Goal: Information Seeking & Learning: Learn about a topic

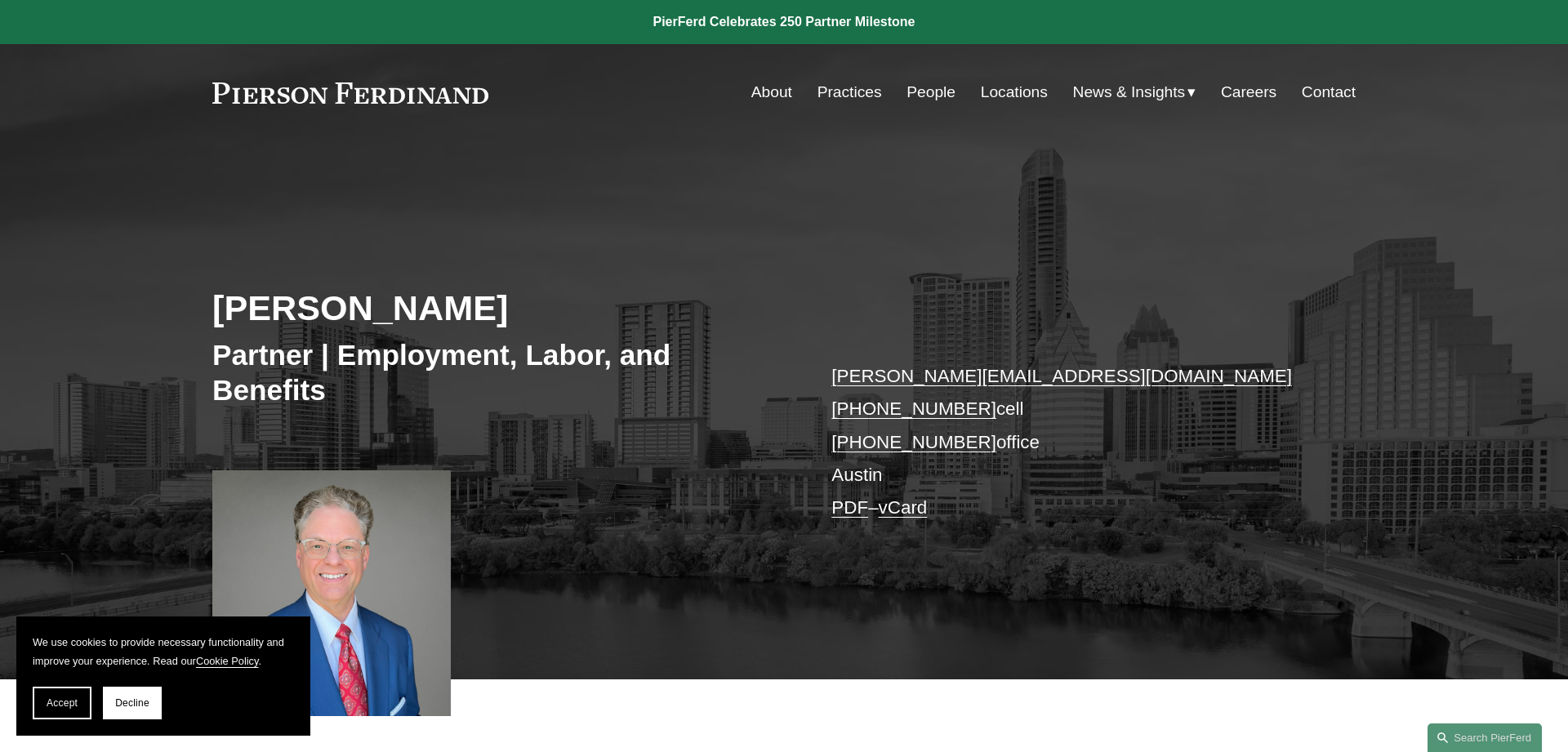
click at [1004, 94] on link "Locations" at bounding box center [1014, 92] width 67 height 31
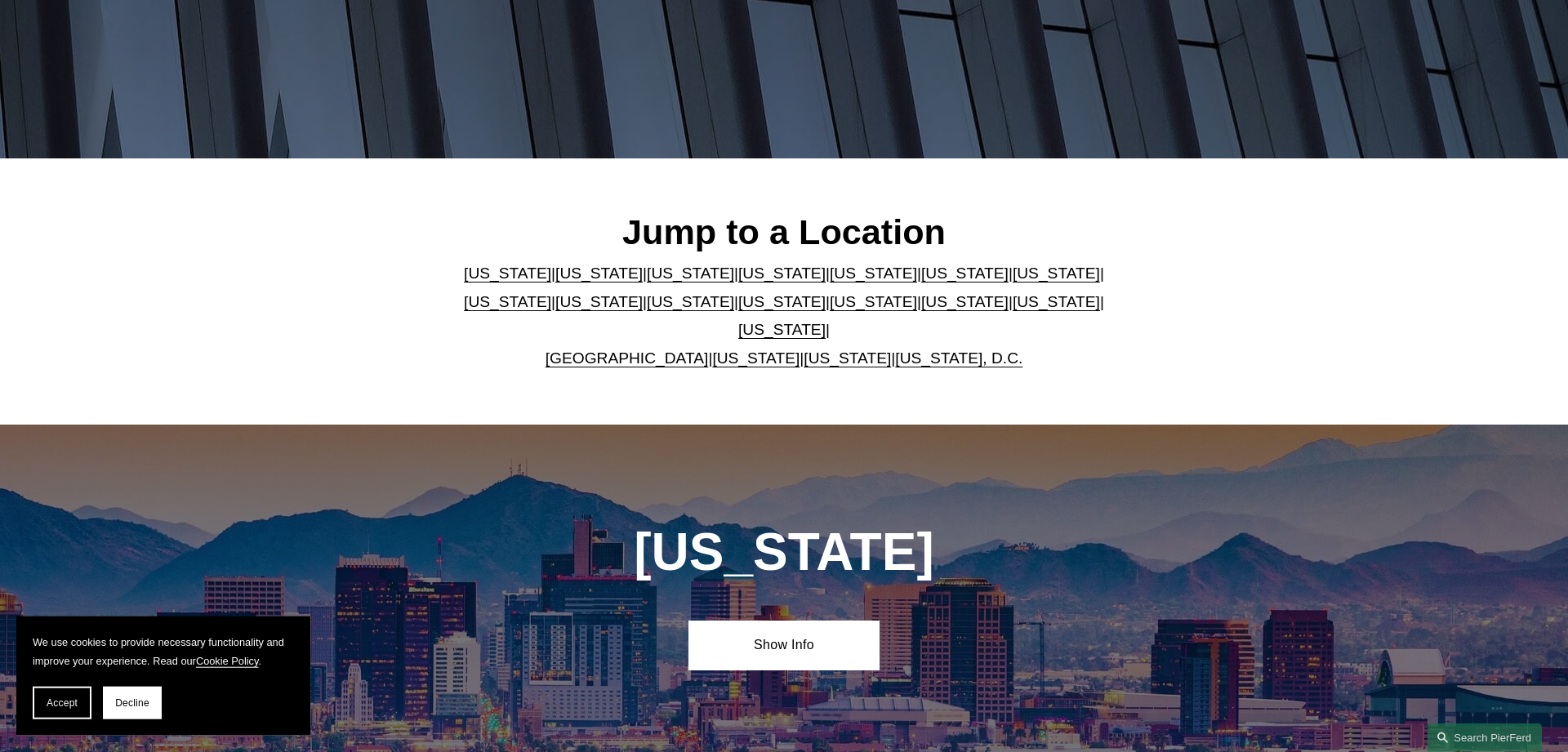
scroll to position [333, 0]
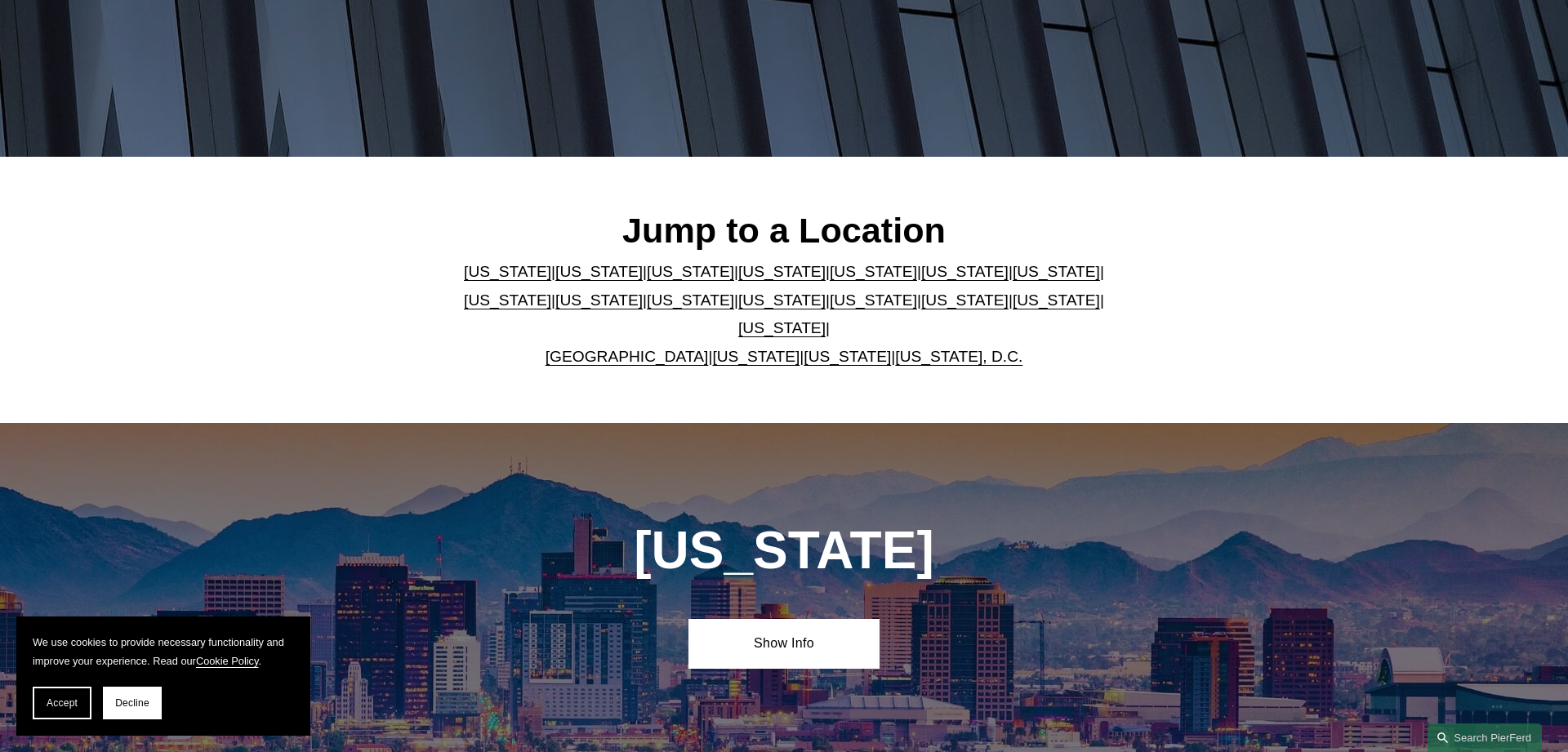
click at [826, 319] on link "[US_STATE]" at bounding box center [781, 327] width 87 height 17
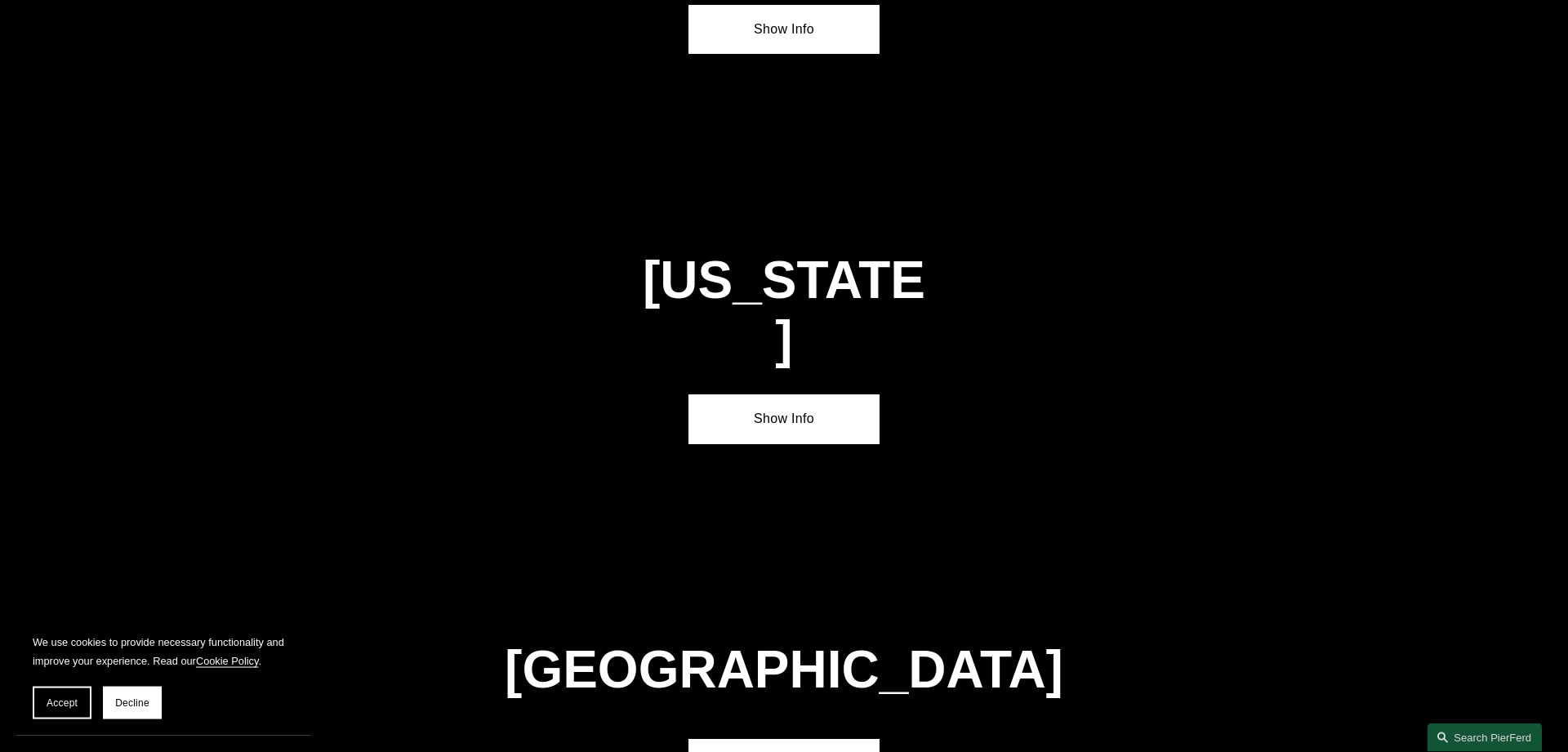
scroll to position [5555, 0]
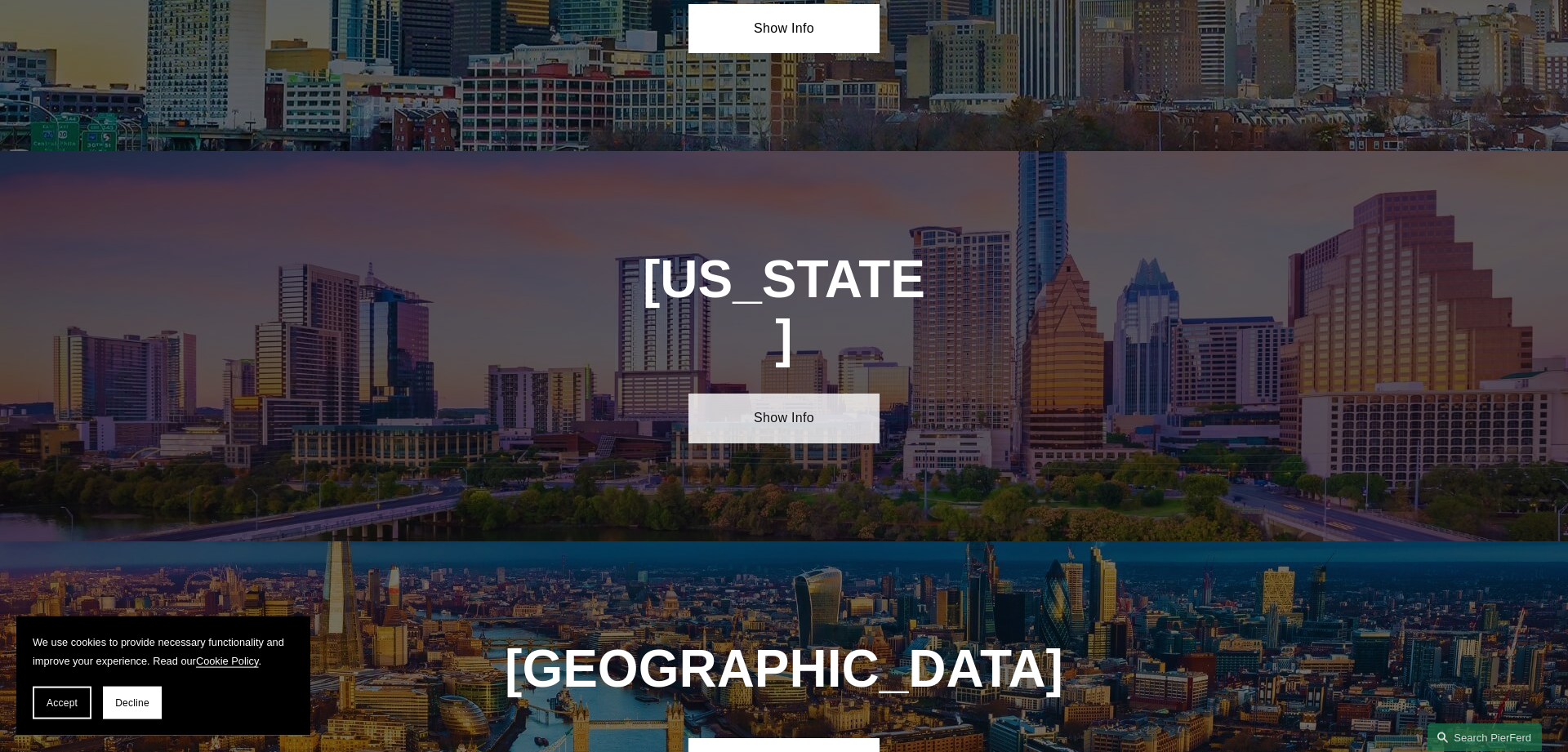
click at [792, 393] on link "Show Info" at bounding box center [783, 417] width 191 height 49
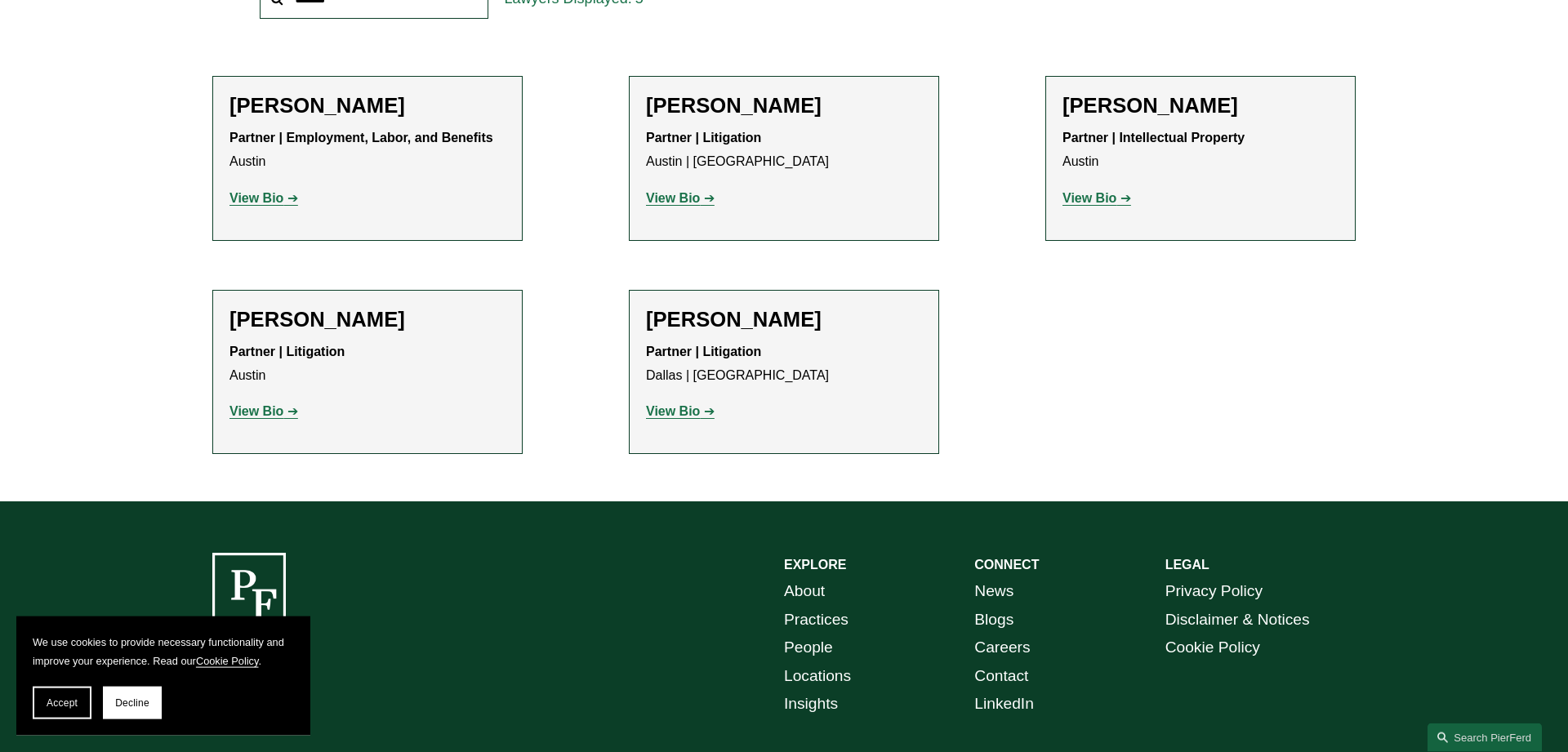
scroll to position [665, 0]
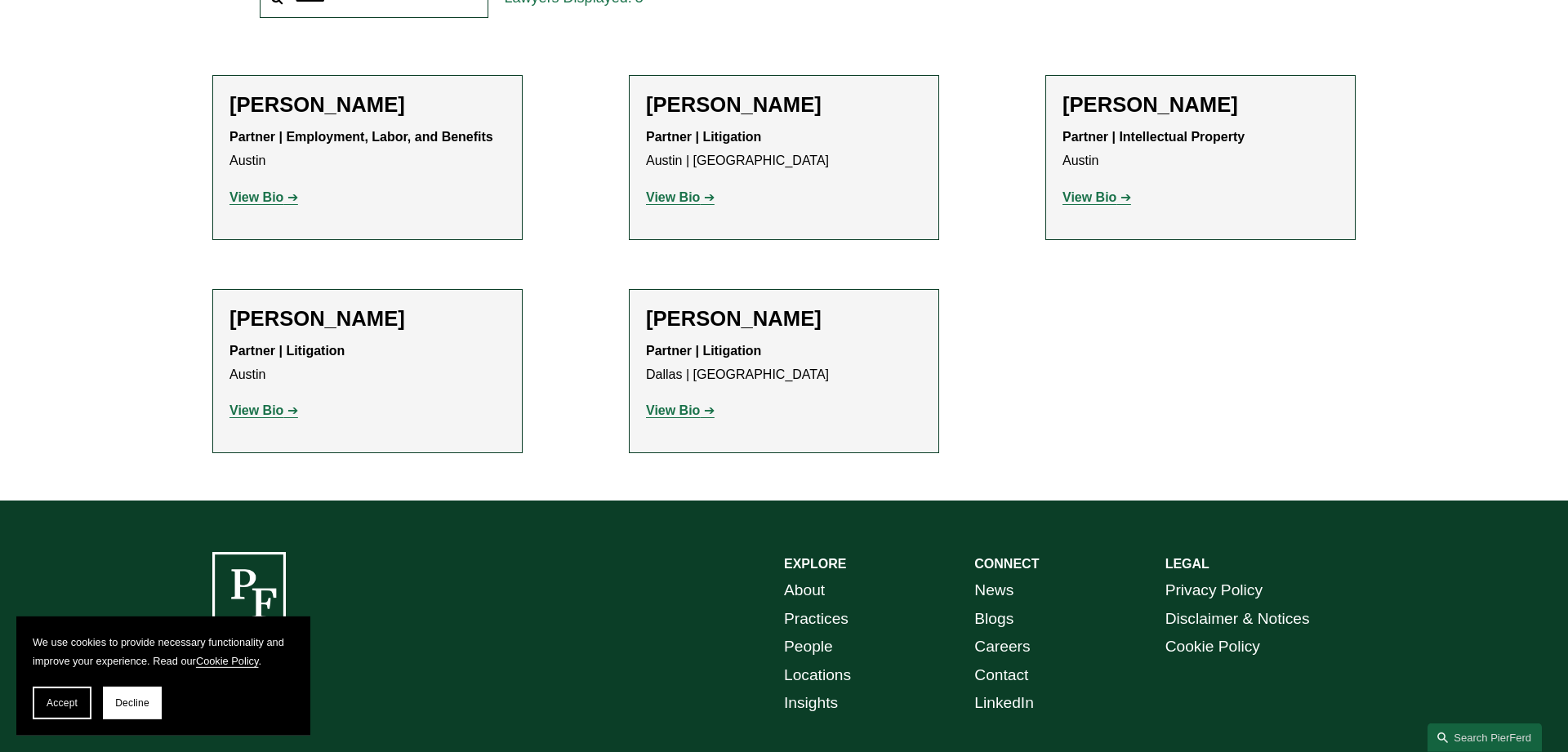
click at [292, 411] on link "View Bio" at bounding box center [263, 410] width 68 height 14
click at [267, 195] on strong "View Bio" at bounding box center [256, 197] width 54 height 14
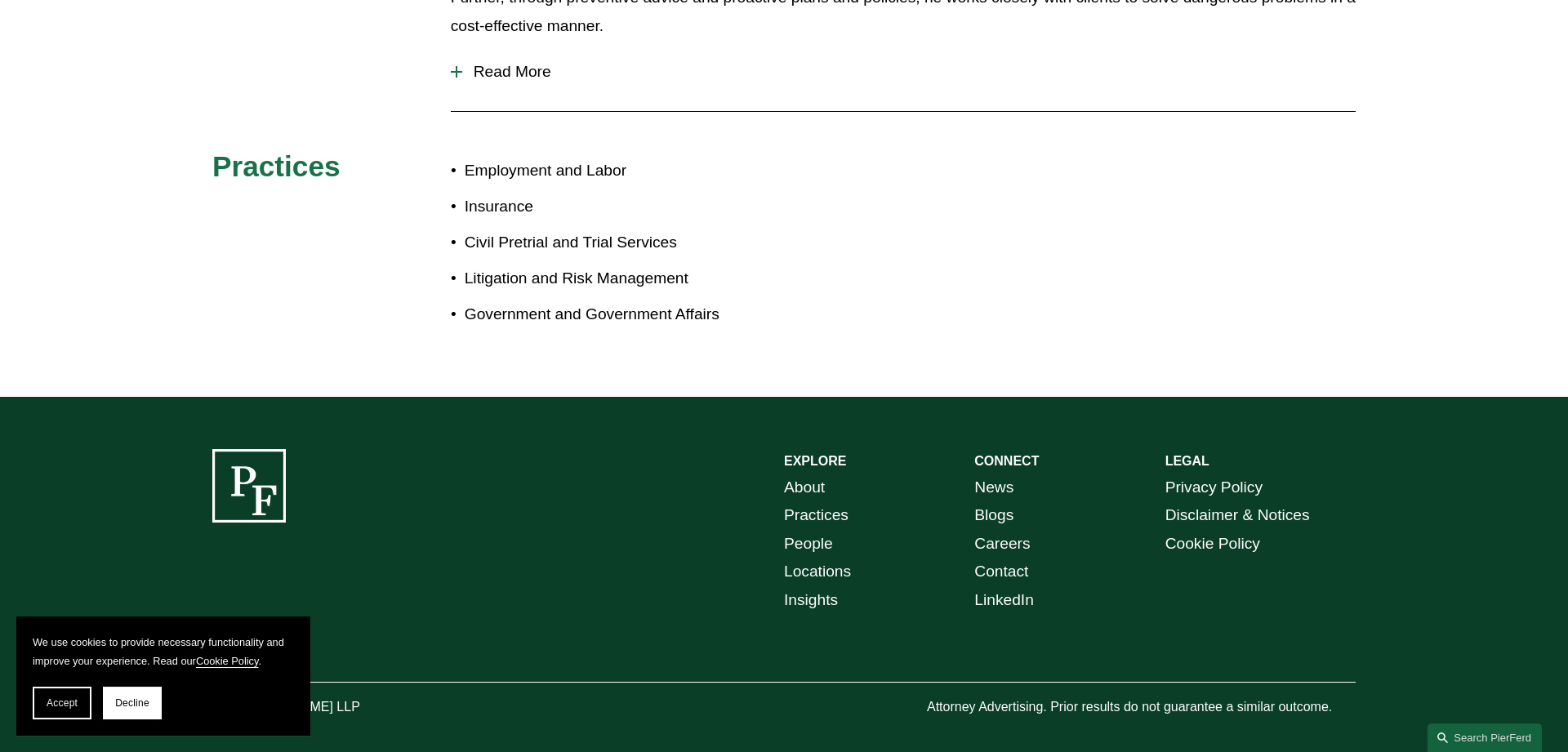
scroll to position [945, 0]
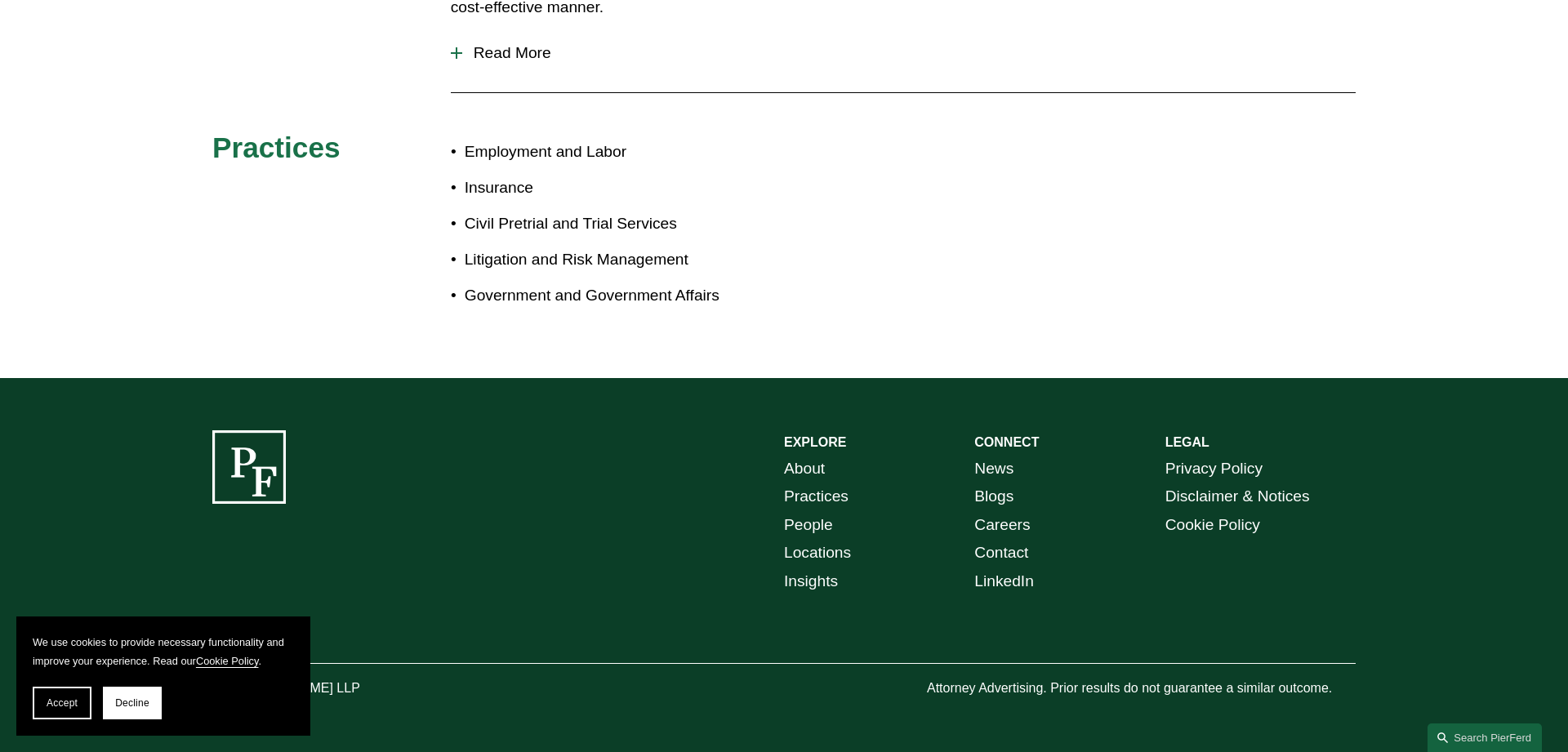
click at [526, 259] on p "Litigation and Risk Management" at bounding box center [623, 259] width 319 height 28
click at [529, 285] on p "Government and Government Affairs" at bounding box center [623, 295] width 319 height 28
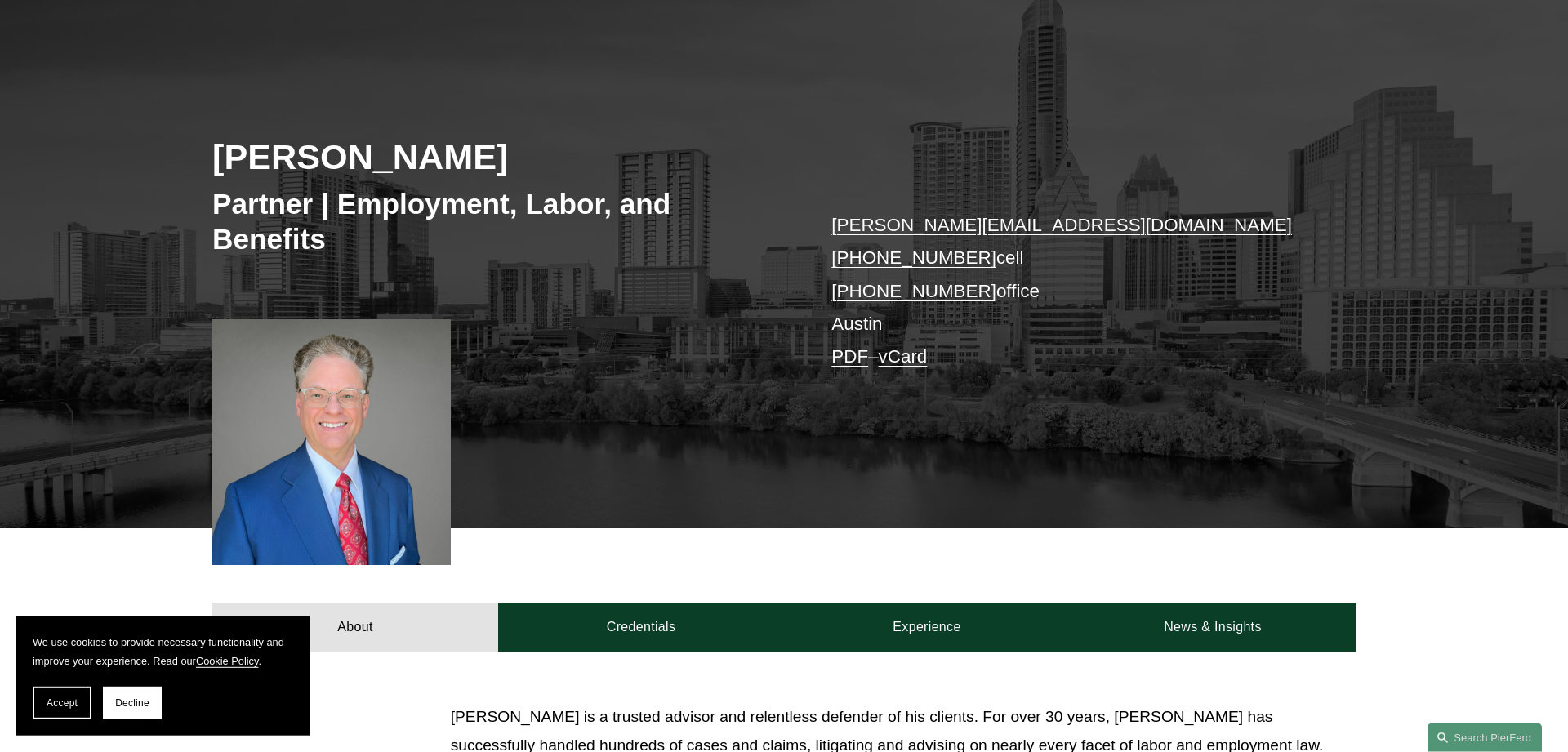
scroll to position [114, 0]
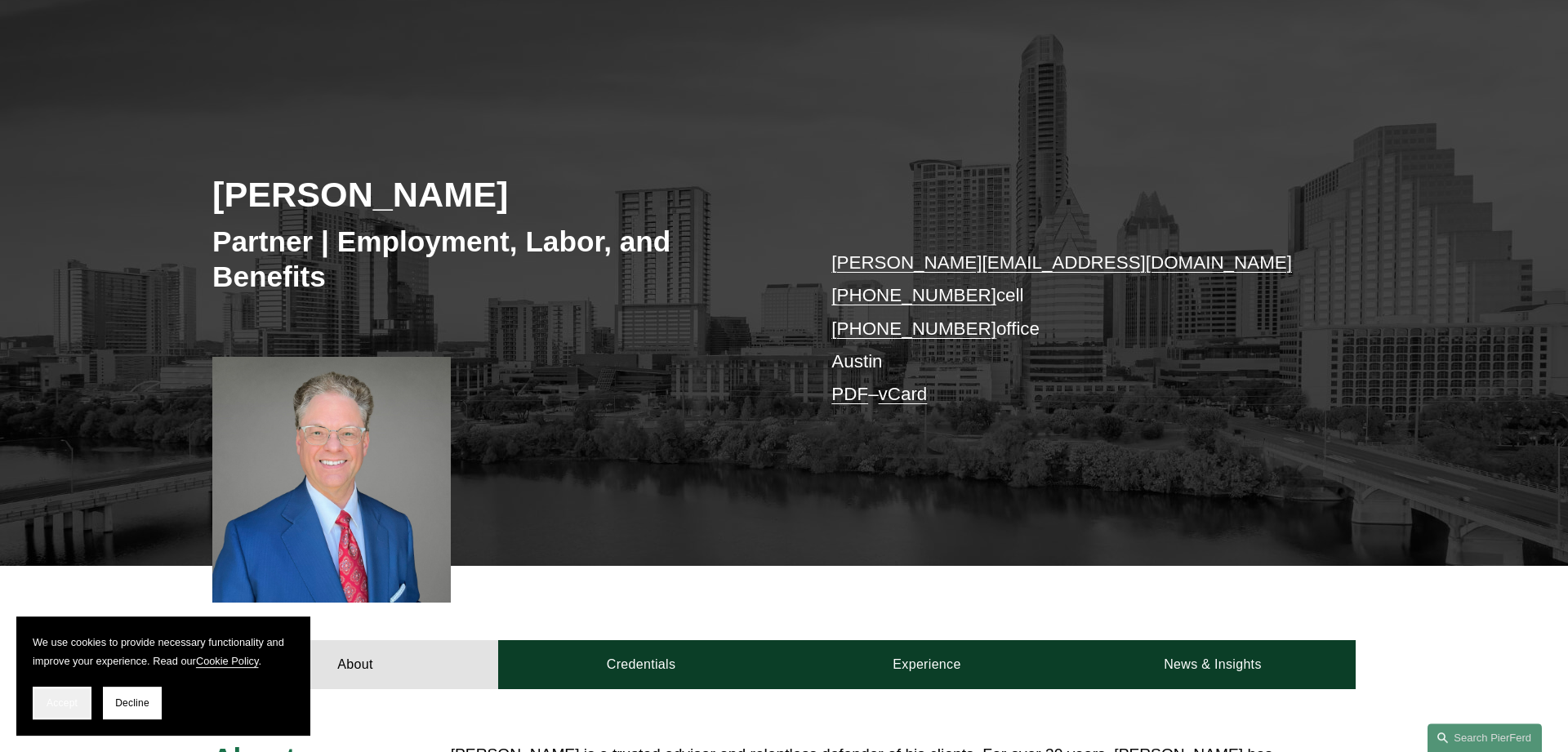
click at [74, 702] on span "Accept" at bounding box center [62, 702] width 31 height 11
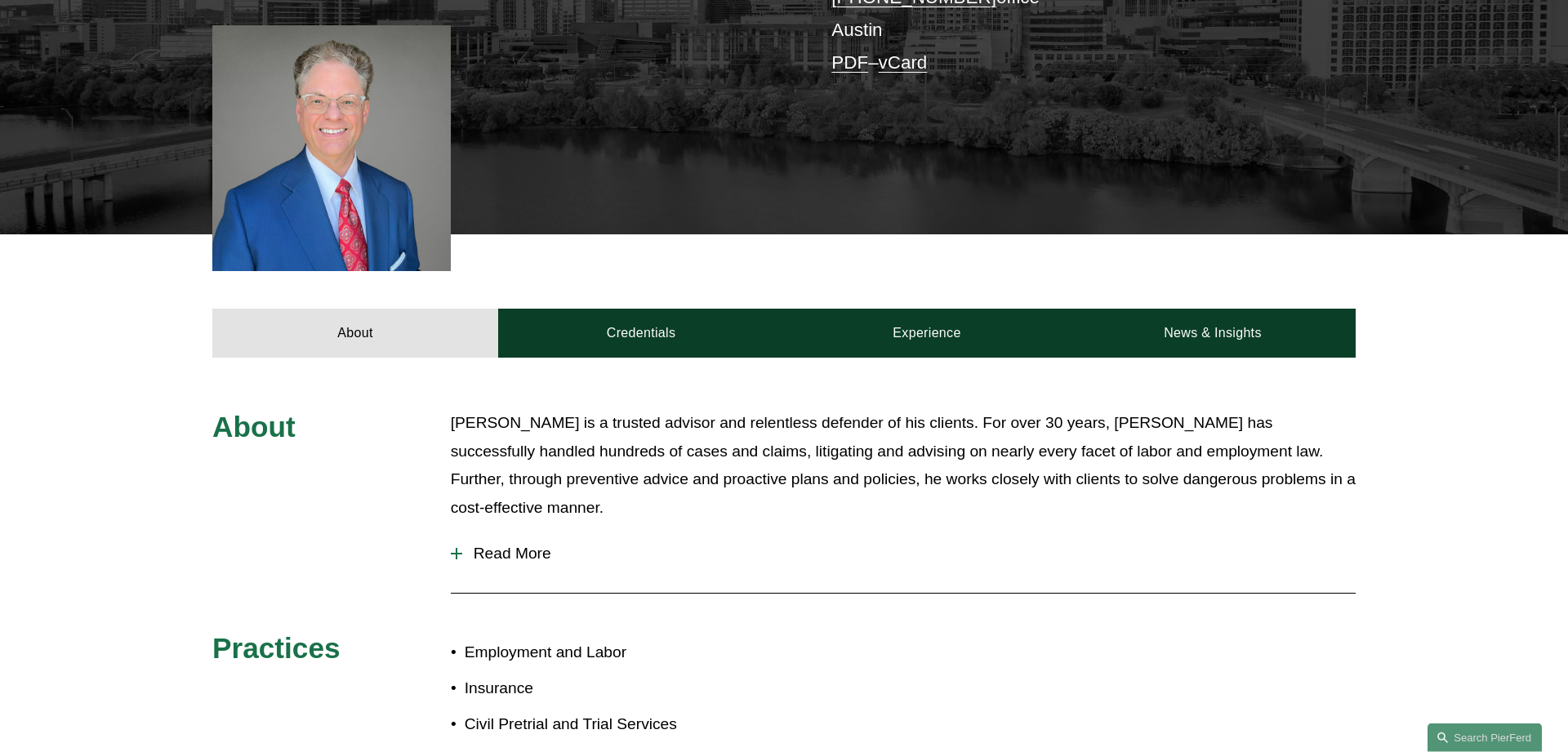
scroll to position [445, 0]
